Goal: Task Accomplishment & Management: Manage account settings

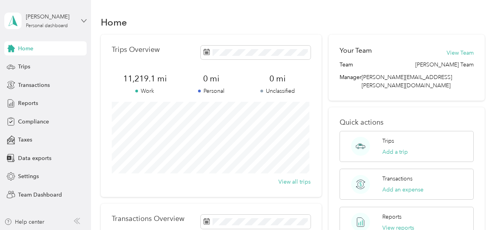
click at [82, 20] on icon at bounding box center [84, 20] width 5 height 3
click at [38, 66] on div "Team dashboard" at bounding box center [32, 64] width 42 height 8
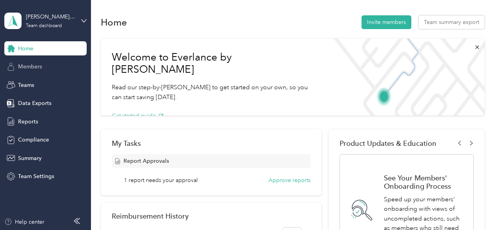
click at [24, 70] on span "Members" at bounding box center [30, 66] width 24 height 8
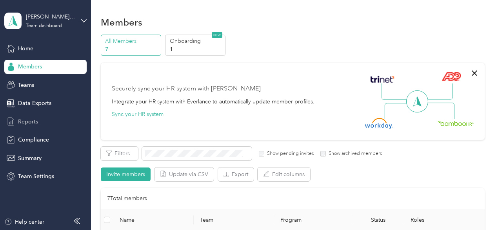
click at [28, 122] on span "Reports" at bounding box center [28, 121] width 20 height 8
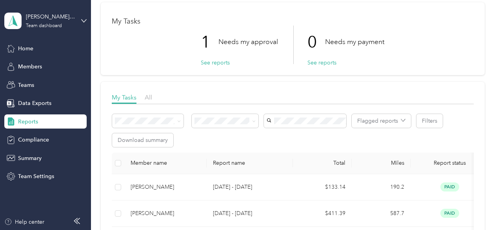
scroll to position [28, 0]
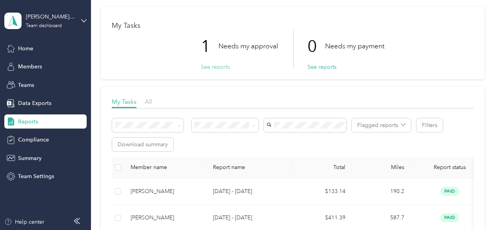
click at [210, 65] on button "See reports" at bounding box center [215, 67] width 29 height 8
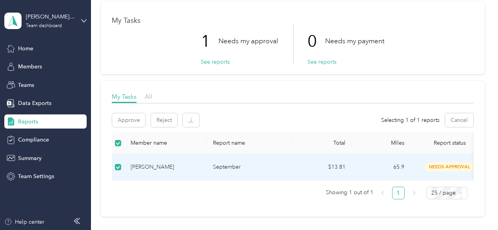
scroll to position [21, 0]
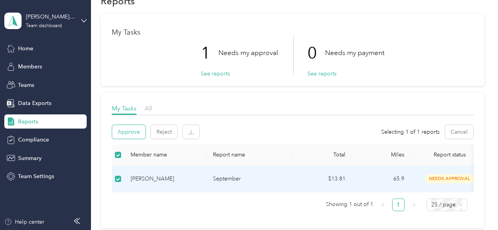
click at [130, 128] on button "Approve" at bounding box center [128, 132] width 33 height 14
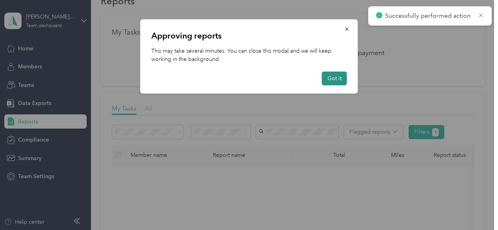
click at [331, 77] on button "Got it" at bounding box center [334, 78] width 25 height 14
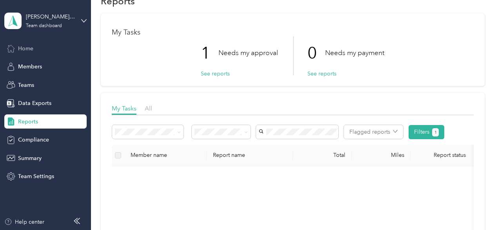
click at [22, 48] on span "Home" at bounding box center [25, 48] width 15 height 8
